Goal: Information Seeking & Learning: Learn about a topic

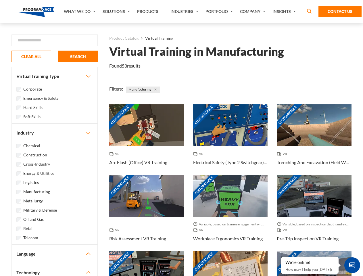
click at [80, 11] on link "What We Do" at bounding box center [80, 11] width 39 height 23
click at [117, 11] on link "Solutions" at bounding box center [117, 11] width 34 height 23
click at [185, 11] on link "Industries" at bounding box center [184, 11] width 35 height 23
click at [253, 11] on link "Company" at bounding box center [253, 11] width 32 height 23
click at [285, 11] on link "Insights" at bounding box center [284, 11] width 30 height 23
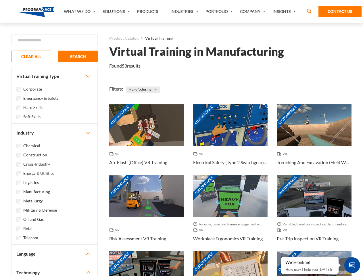
click at [0, 0] on div "Blog White Papers News" at bounding box center [0, 0] width 0 height 0
click at [0, 0] on strong "How Virtual Learning Can Enhance Workforce Productivity: A Guide for L&D Manage…" at bounding box center [0, 0] width 0 height 0
click at [352, 265] on span "Minimize live chat window" at bounding box center [351, 264] width 21 height 21
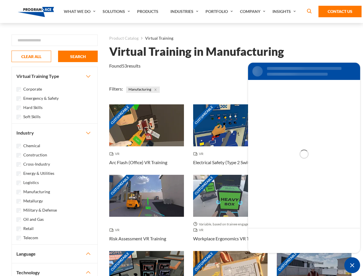
click at [281, 257] on div "Customizable" at bounding box center [313, 272] width 75 height 42
